Goal: Task Accomplishment & Management: Complete application form

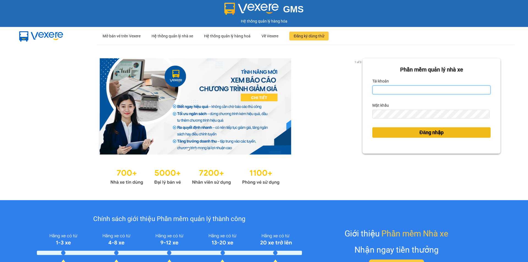
type input "vphklananh.hkot"
click at [398, 130] on button "Đăng nhập" at bounding box center [431, 132] width 118 height 10
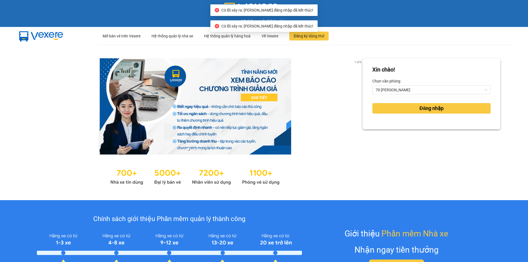
click at [403, 131] on div "Xin chào! Chọn văn phòng 70 [PERSON_NAME] nhập" at bounding box center [431, 122] width 138 height 128
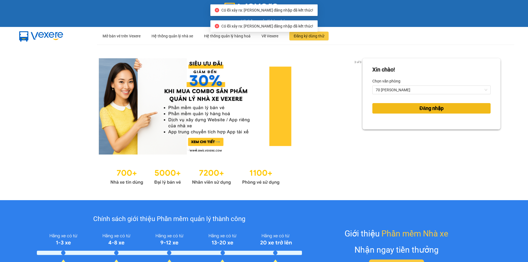
click at [403, 108] on button "Đăng nhập" at bounding box center [431, 108] width 118 height 10
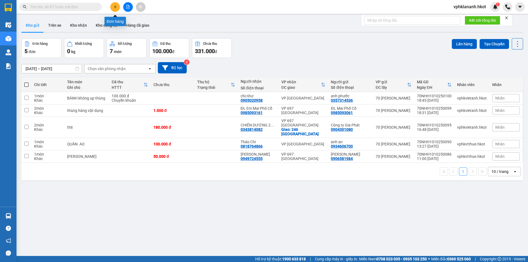
click at [116, 7] on icon "plus" at bounding box center [115, 7] width 4 height 4
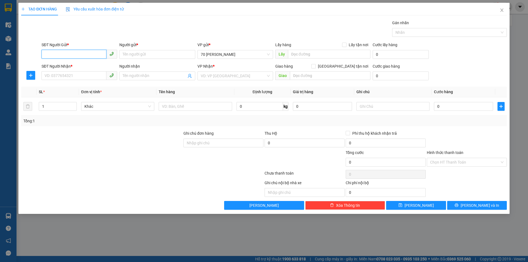
click at [81, 51] on input "SĐT Người Gửi *" at bounding box center [73, 54] width 65 height 9
click at [139, 53] on input "Người gửi *" at bounding box center [157, 54] width 76 height 9
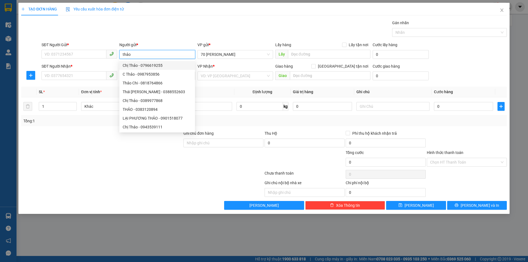
click at [133, 55] on input "thảo" at bounding box center [157, 54] width 76 height 9
click at [120, 54] on input "thảo" at bounding box center [157, 54] width 76 height 9
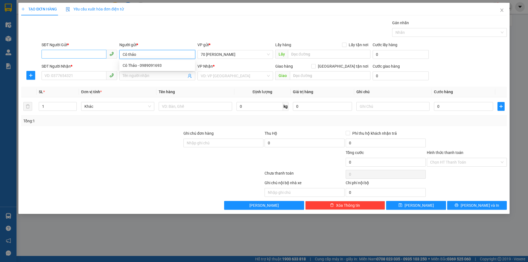
type input "Cô thảo"
click at [57, 52] on input "SĐT Người Gửi *" at bounding box center [73, 54] width 65 height 9
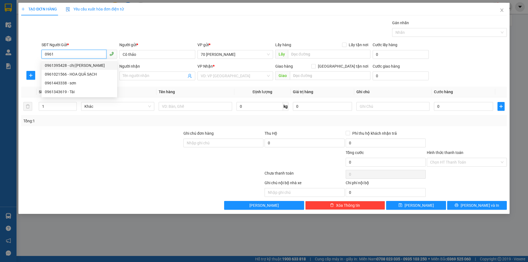
click at [61, 69] on div "0961395428 - chị thảo" at bounding box center [79, 65] width 76 height 9
type input "0961395428"
type input "chị thảo"
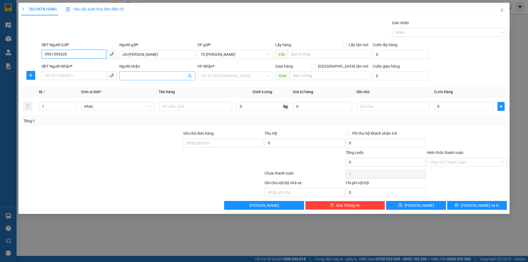
type input "0961395428"
click at [135, 76] on input "Người nhận" at bounding box center [154, 76] width 63 height 6
type input "Ngô Ba"
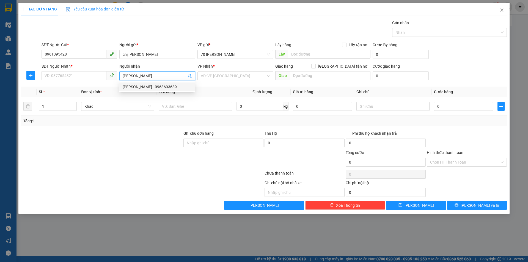
click at [138, 85] on div "ngô ba duy - 0963693689" at bounding box center [157, 87] width 69 height 6
type input "0963693689"
type input "ngô ba duy"
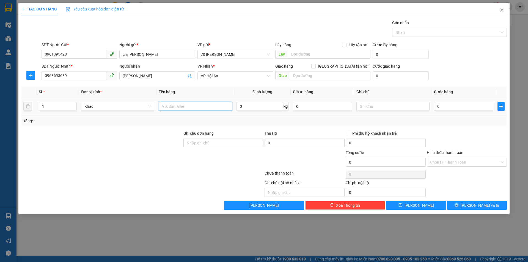
click at [182, 106] on input "text" at bounding box center [195, 106] width 73 height 9
type input "2 thùng đồ gia dụng"
click at [62, 107] on input "1" at bounding box center [57, 106] width 37 height 8
type input "3"
type input "2"
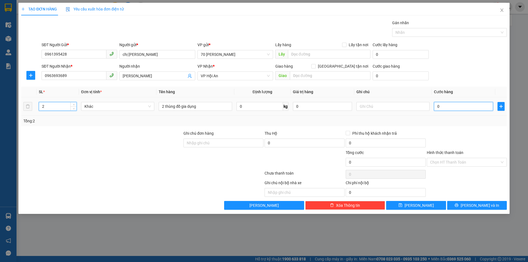
click at [446, 106] on input "0" at bounding box center [463, 106] width 59 height 9
type input "1"
type input "17"
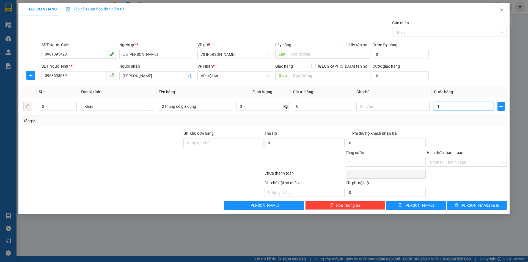
type input "17"
type input "170"
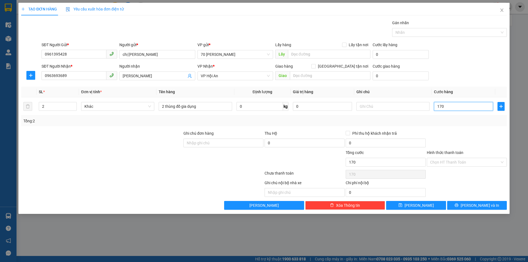
type input "1.700"
type input "17.000"
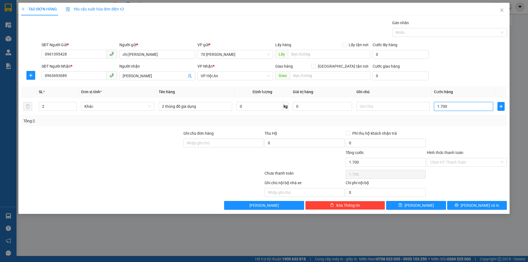
type input "17.000"
type input "170.000"
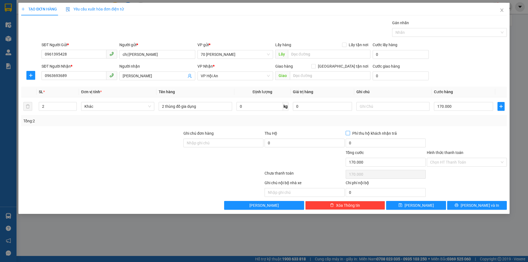
click at [347, 133] on input "Phí thu hộ khách nhận trả" at bounding box center [347, 133] width 4 height 4
checkbox input "true"
click at [475, 206] on span "Lưu và In" at bounding box center [479, 205] width 38 height 6
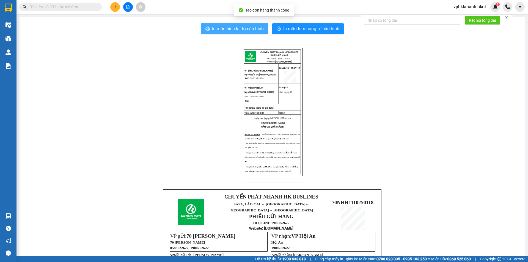
click at [225, 29] on span "In mẫu biên lai tự cấu hình" at bounding box center [238, 28] width 52 height 7
